Goal: Task Accomplishment & Management: Use online tool/utility

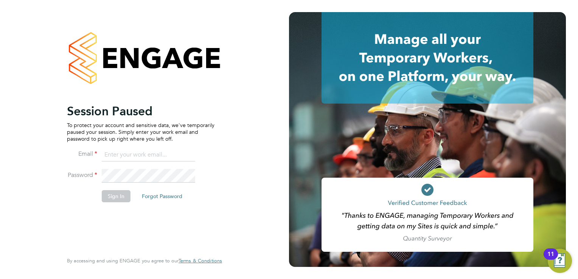
type input "beckycrawley@tempestresourcing.co.uk"
click at [115, 197] on button "Sign In" at bounding box center [116, 196] width 29 height 12
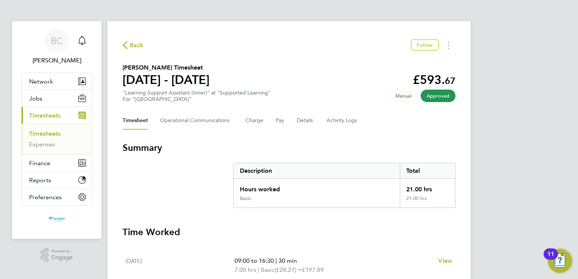
click at [39, 135] on link "Timesheets" at bounding box center [44, 133] width 31 height 7
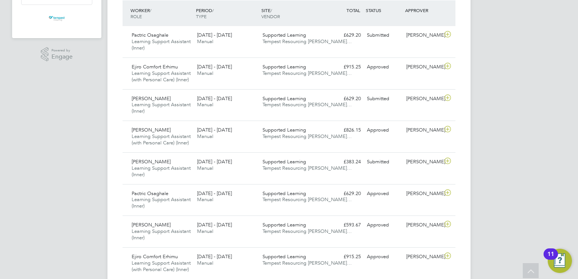
scroll to position [189, 0]
